Goal: Check status

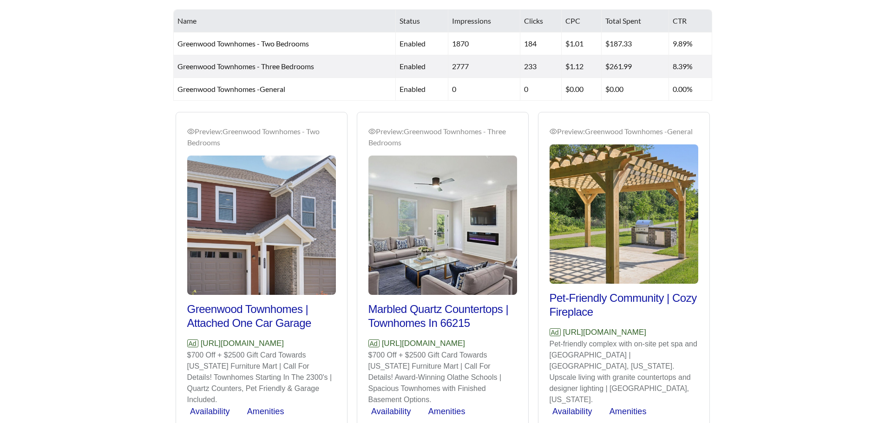
scroll to position [418, 0]
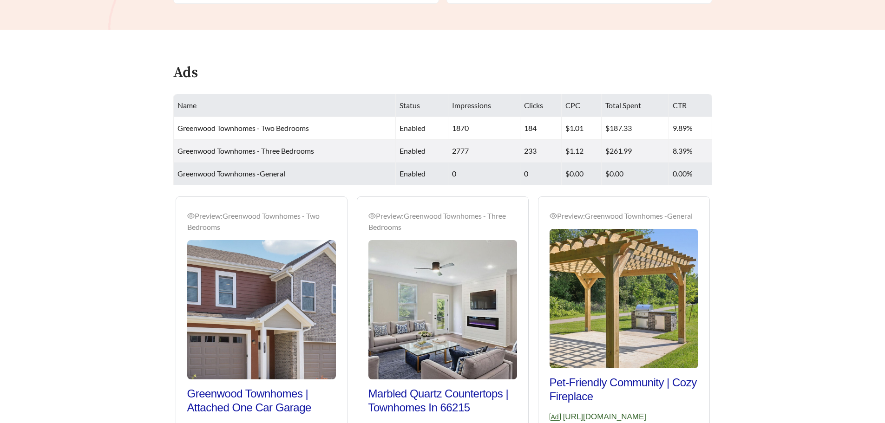
click at [549, 172] on td "0" at bounding box center [541, 174] width 41 height 23
click at [594, 172] on td "$0.00" at bounding box center [582, 174] width 40 height 23
click at [641, 172] on td "$0.00" at bounding box center [635, 174] width 67 height 23
click at [682, 172] on td "0.00%" at bounding box center [690, 174] width 43 height 23
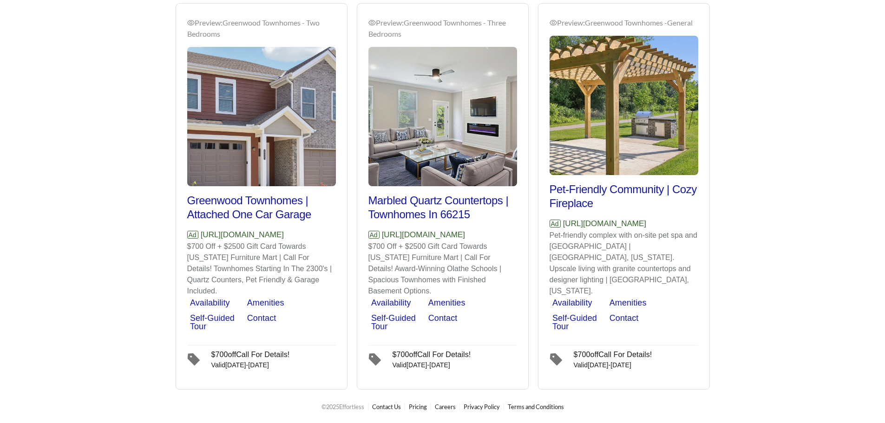
scroll to position [623, 0]
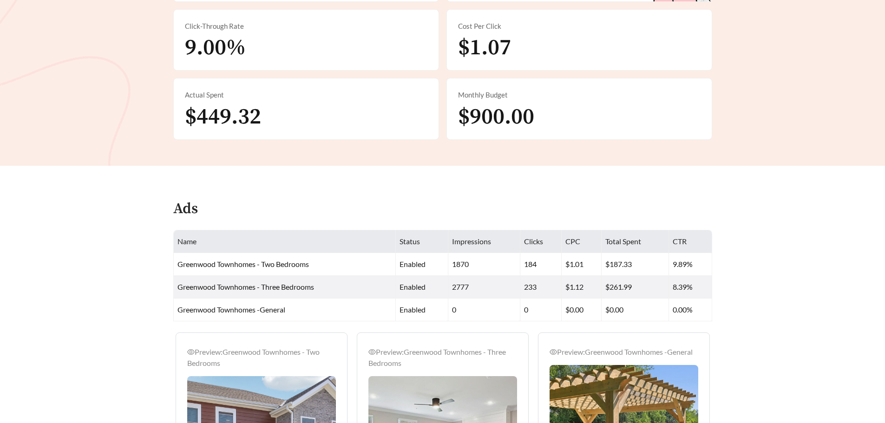
scroll to position [325, 0]
